Goal: Check status: Check status

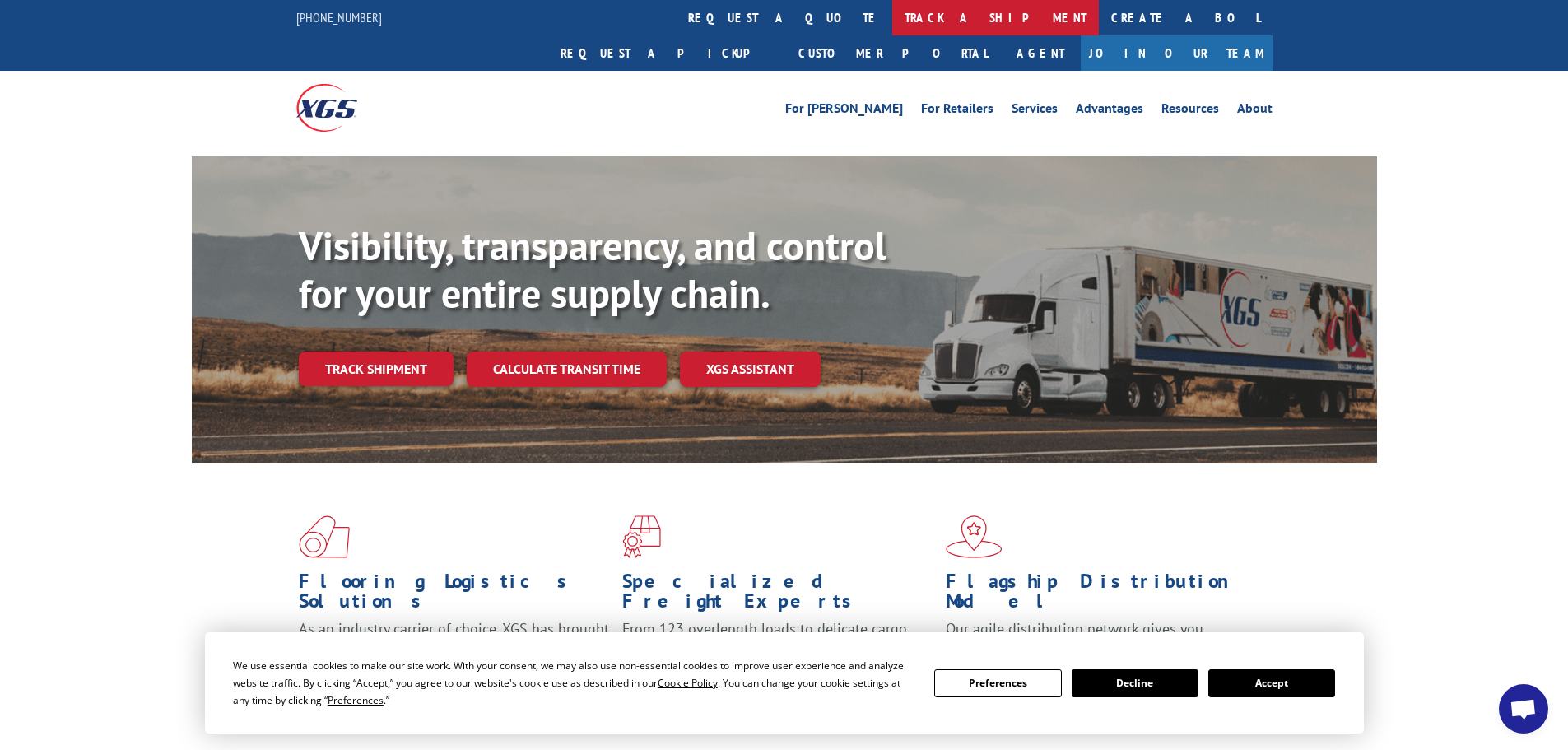
click at [893, 16] on link "track a shipment" at bounding box center [996, 17] width 207 height 36
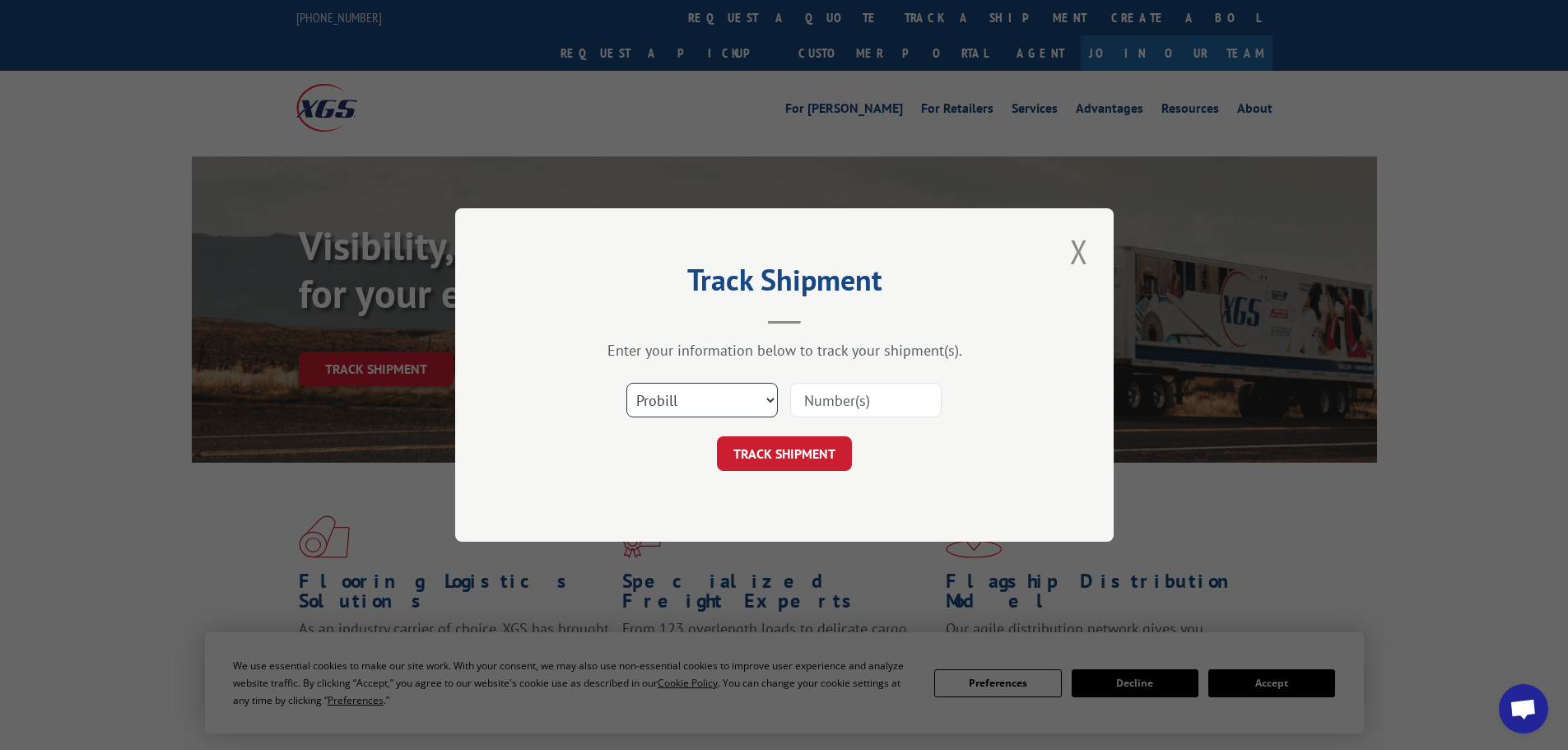
click at [693, 396] on select "Select category... Probill BOL PO" at bounding box center [702, 400] width 152 height 35
select select "bol"
click at [627, 383] on select "Select category... Probill BOL PO" at bounding box center [702, 400] width 152 height 35
click at [844, 409] on input at bounding box center [866, 400] width 152 height 35
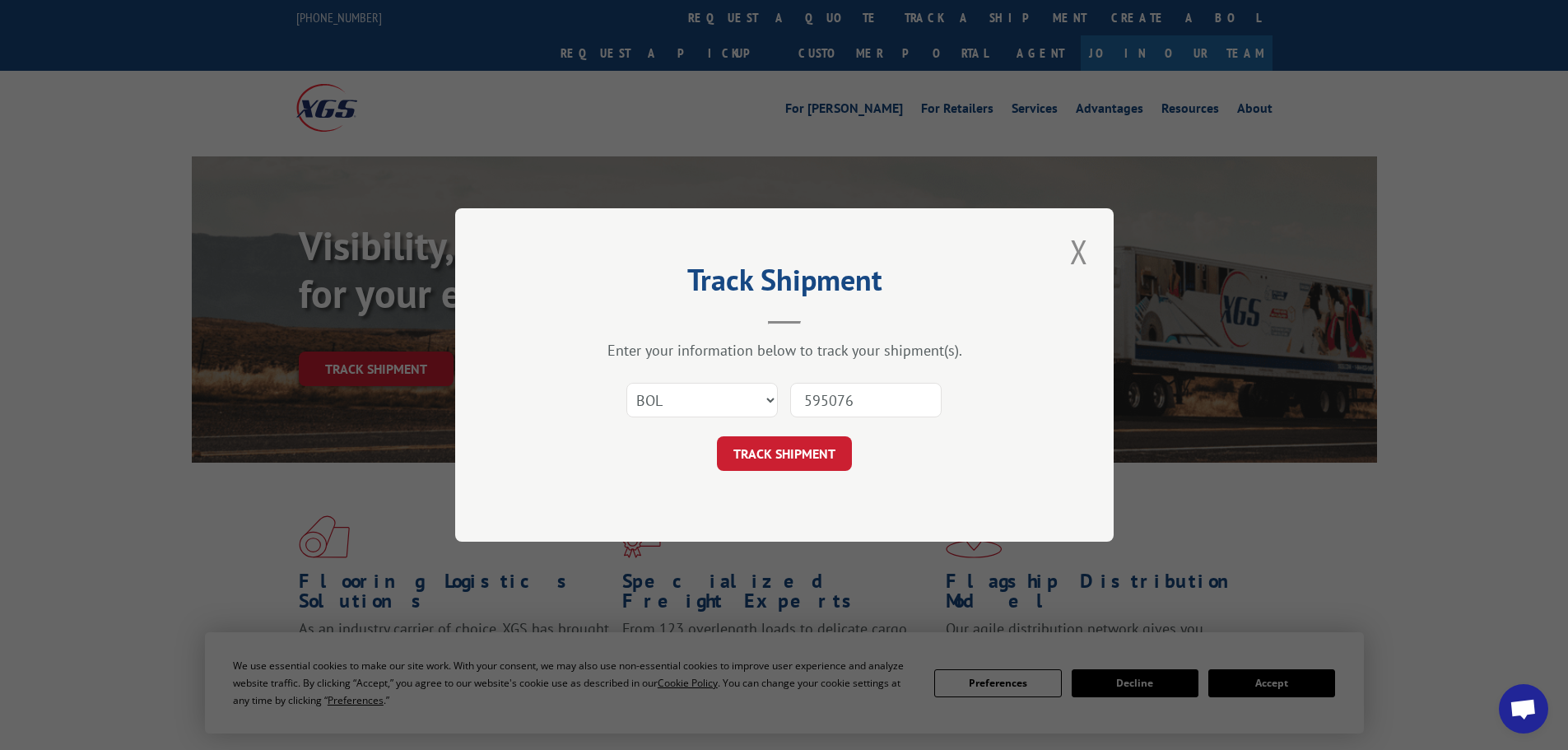
type input "5950761"
click button "TRACK SHIPMENT" at bounding box center [784, 454] width 135 height 35
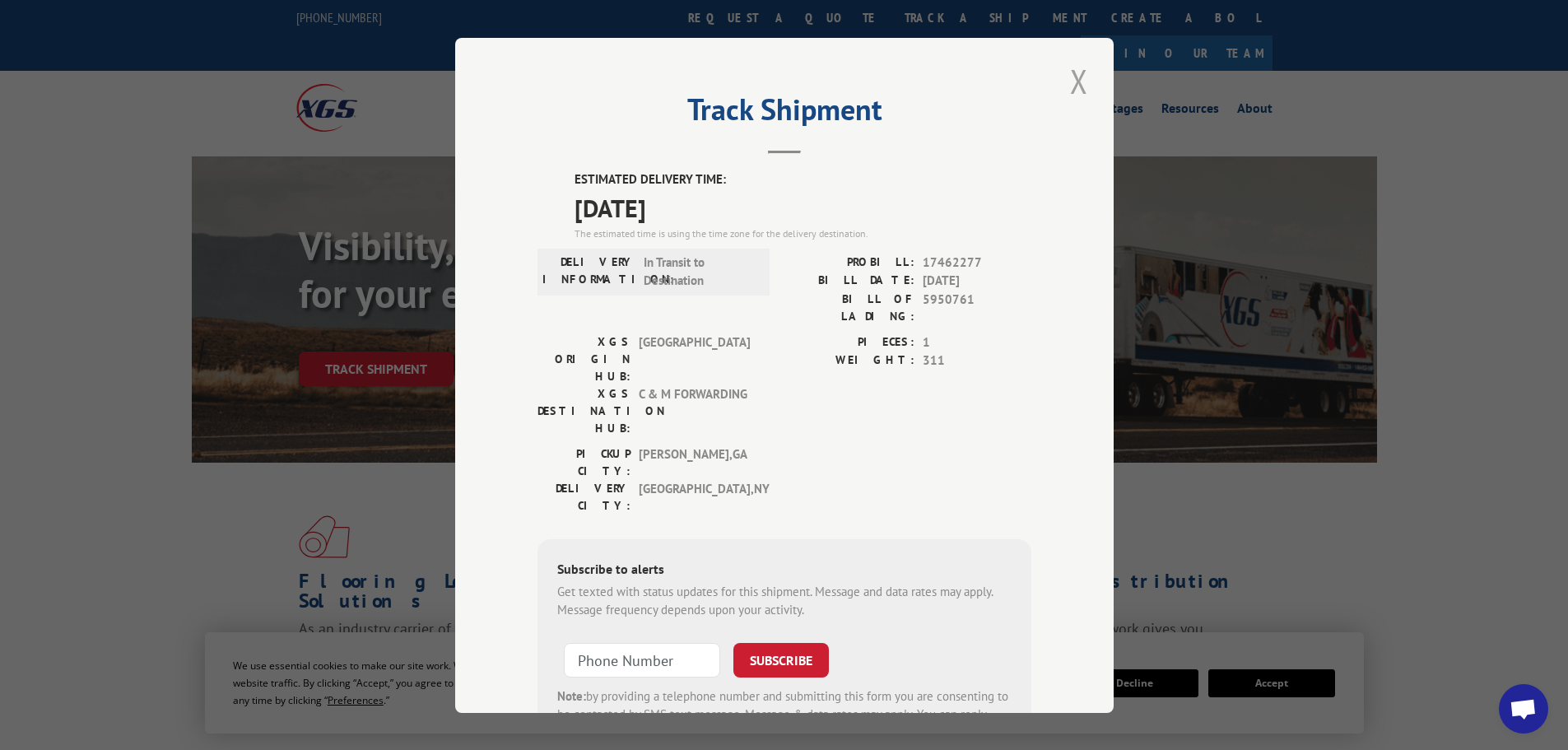
click at [1080, 81] on button "Close modal" at bounding box center [1079, 81] width 28 height 45
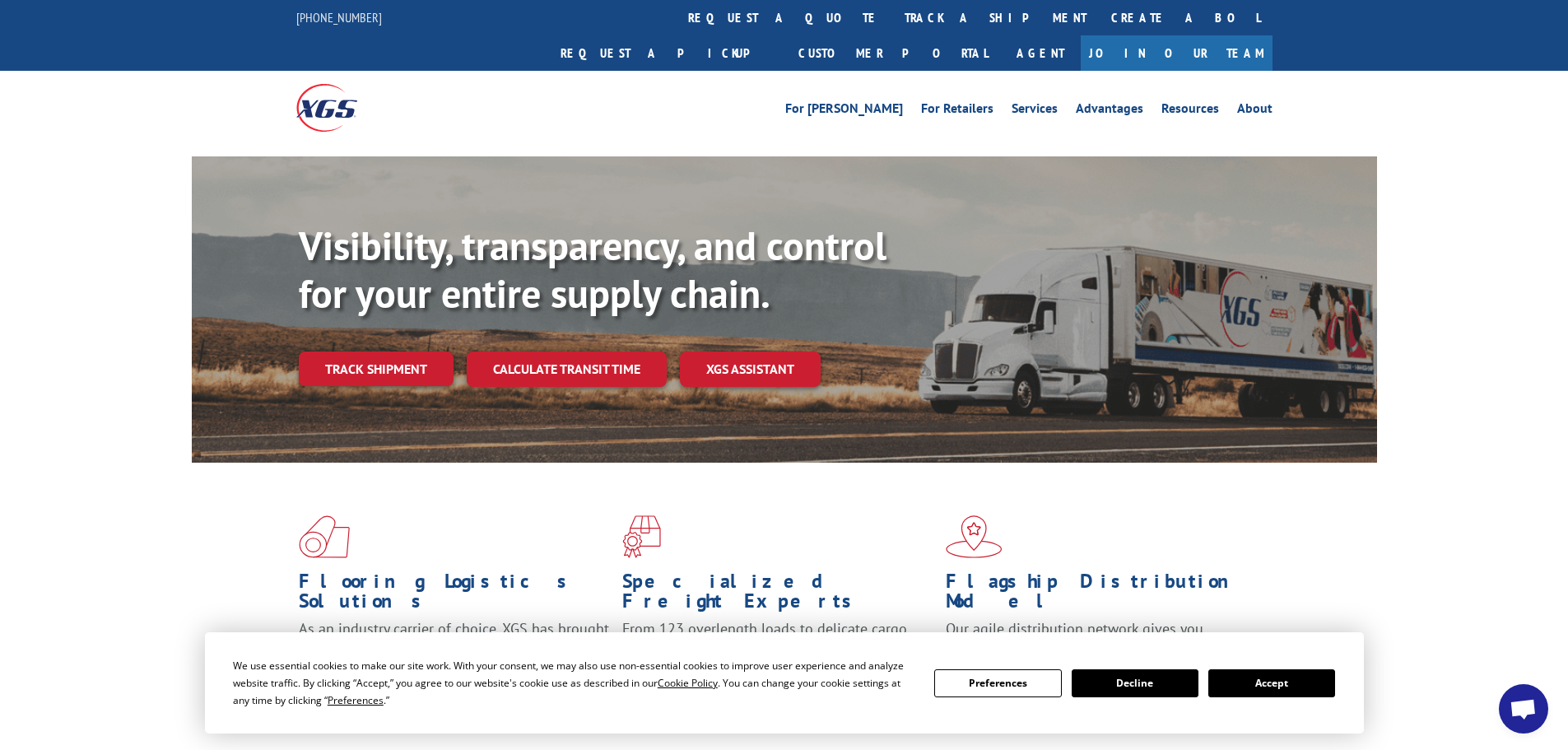
click at [1347, 689] on div "We use essential cookies to make our site work. With your consent, we may also …" at bounding box center [784, 682] width 1159 height 101
click at [1267, 693] on button "Accept" at bounding box center [1271, 683] width 127 height 28
